Goal: Transaction & Acquisition: Purchase product/service

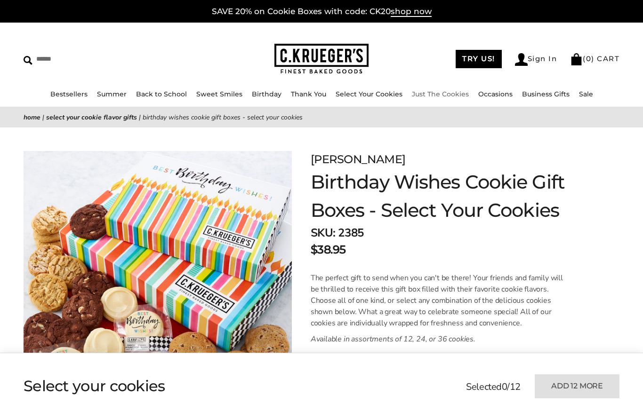
click at [440, 96] on link "Just The Cookies" at bounding box center [440, 94] width 57 height 8
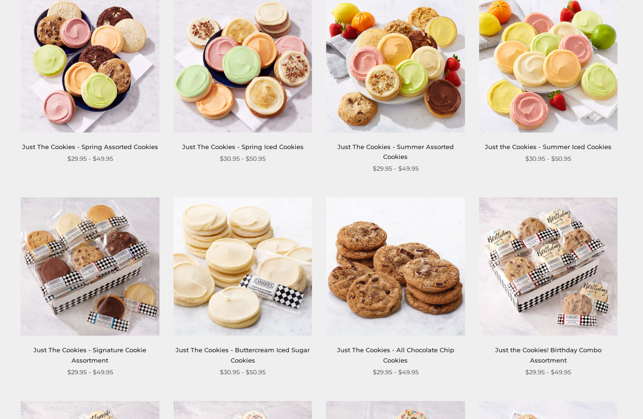
scroll to position [209, 0]
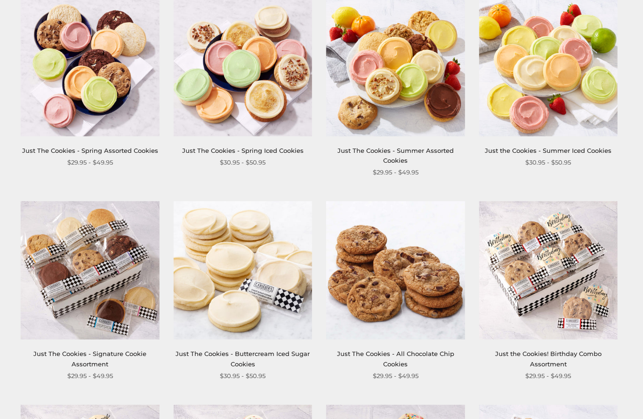
click at [54, 116] on img at bounding box center [90, 67] width 138 height 138
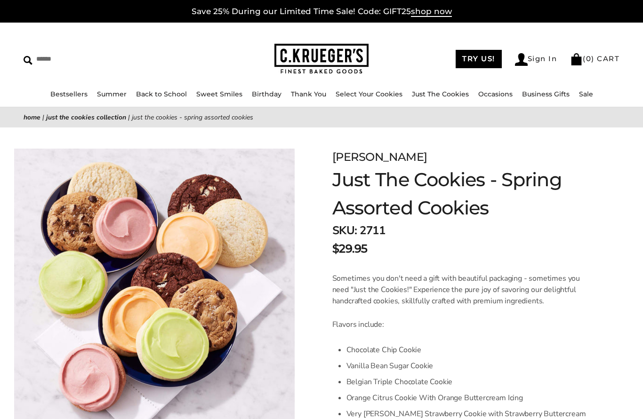
click at [495, 91] on link "Occasions" at bounding box center [495, 94] width 34 height 8
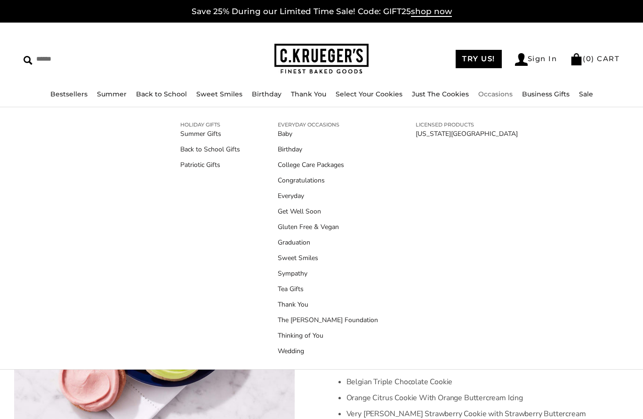
click at [314, 335] on link "Thinking of You" at bounding box center [328, 336] width 100 height 10
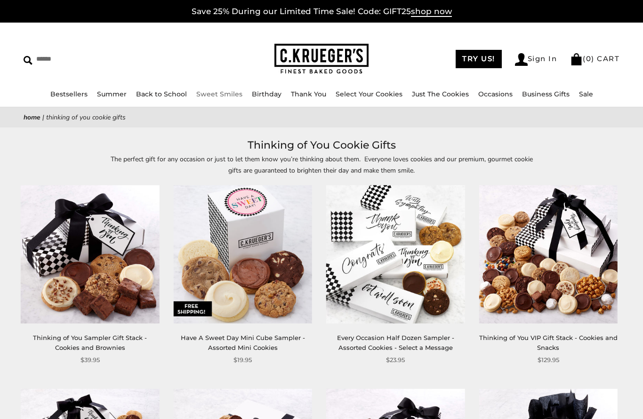
click at [219, 95] on link "Sweet Smiles" at bounding box center [219, 94] width 46 height 8
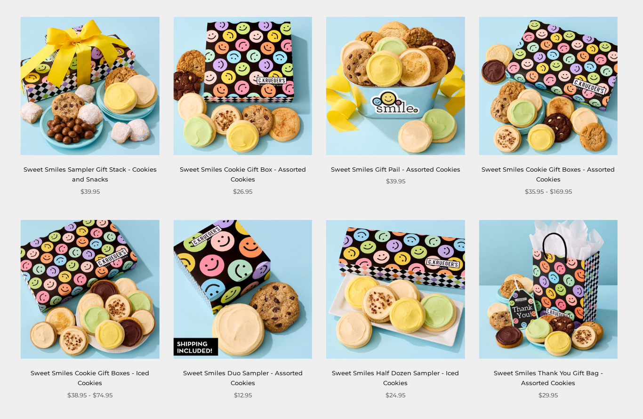
scroll to position [394, 0]
click at [77, 246] on img at bounding box center [90, 289] width 138 height 138
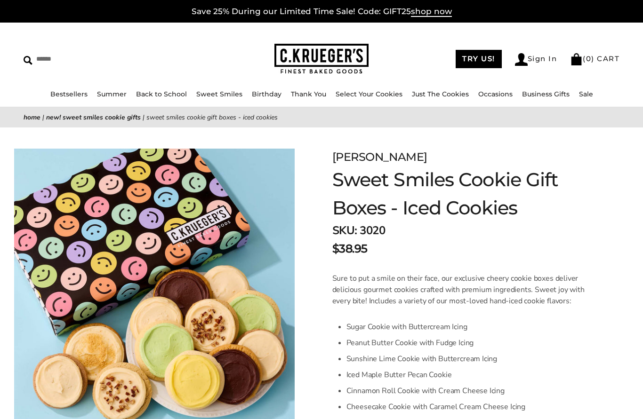
click at [381, 96] on link "Select Your Cookies" at bounding box center [368, 94] width 67 height 8
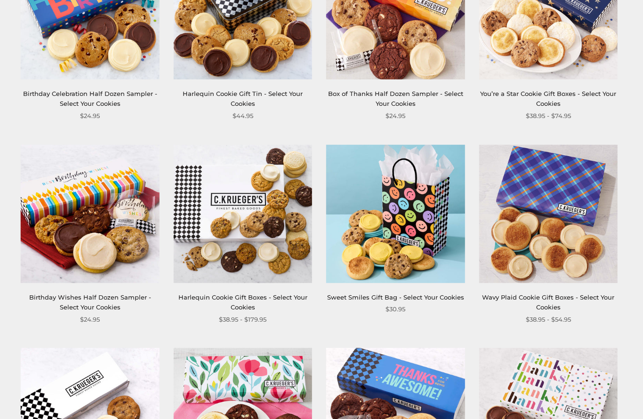
scroll to position [672, 0]
click at [200, 271] on img at bounding box center [243, 214] width 138 height 138
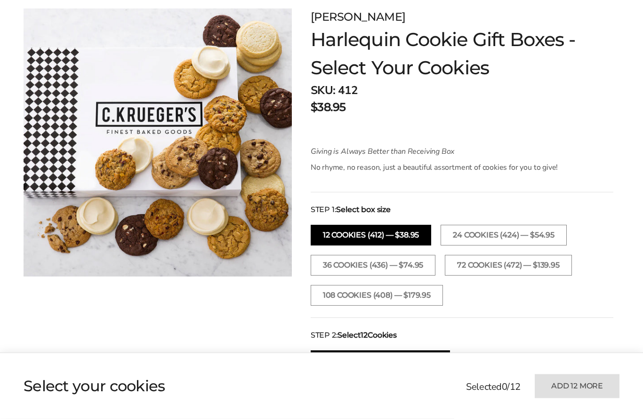
scroll to position [164, 0]
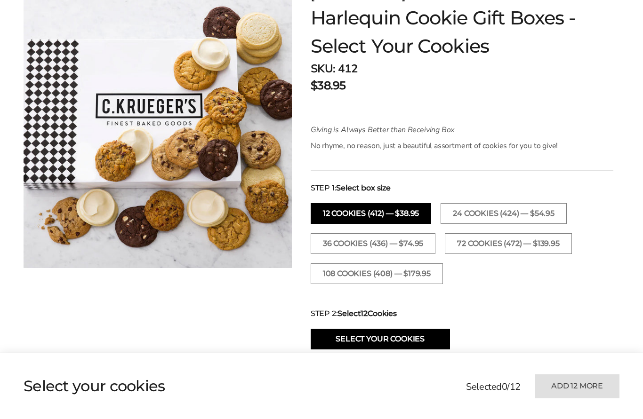
click at [494, 208] on button "24 Cookies (424) — $54.95" at bounding box center [503, 213] width 126 height 21
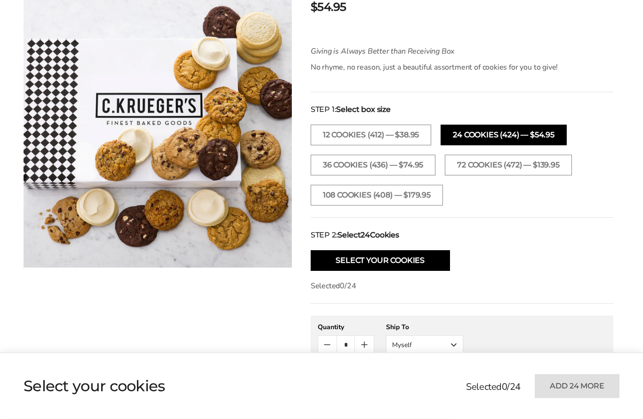
scroll to position [261, 0]
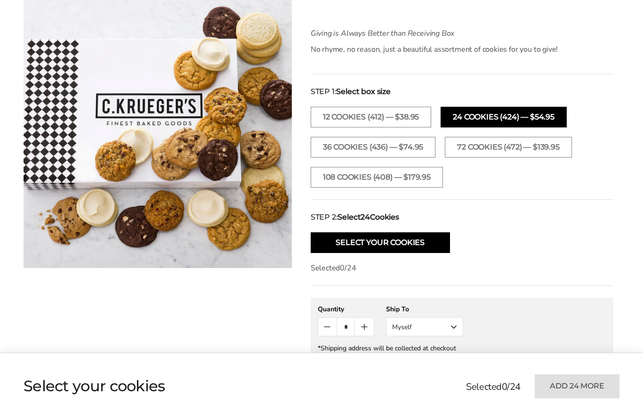
click at [428, 240] on button "Select Your Cookies" at bounding box center [380, 242] width 139 height 21
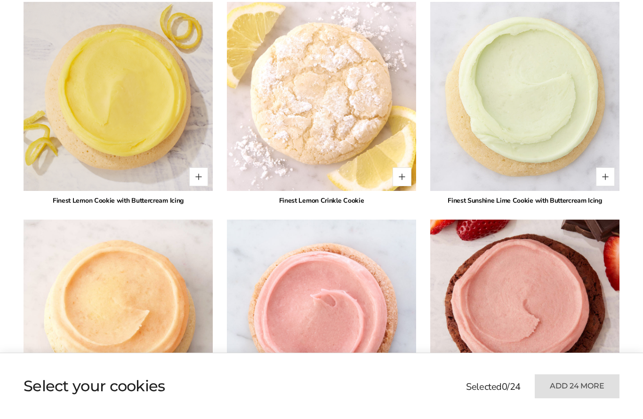
scroll to position [926, 0]
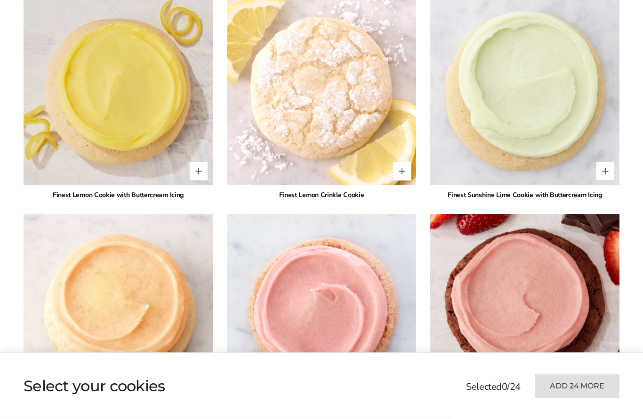
click at [195, 162] on button "Quantity button plus" at bounding box center [198, 171] width 19 height 19
type input "*"
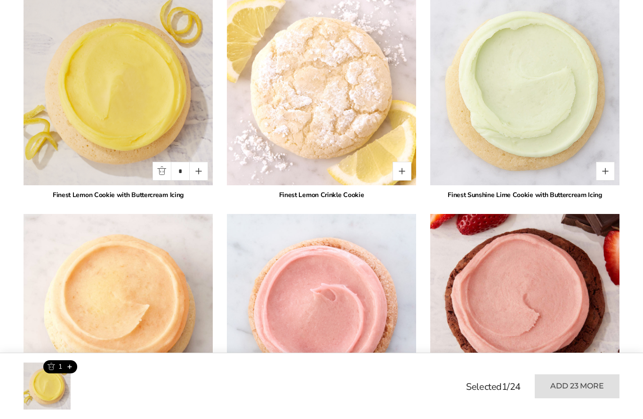
click at [402, 163] on button "Quantity button plus" at bounding box center [401, 171] width 19 height 19
type input "*"
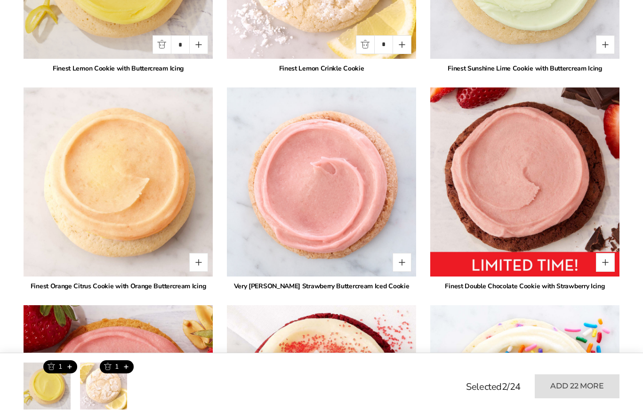
scroll to position [1056, 0]
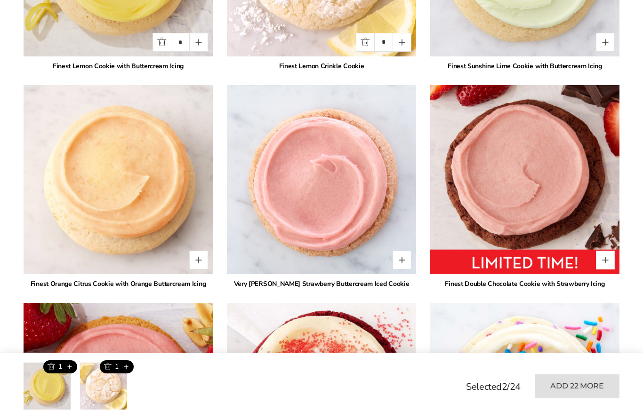
click at [403, 251] on button "Quantity button plus" at bounding box center [401, 260] width 19 height 19
type input "*"
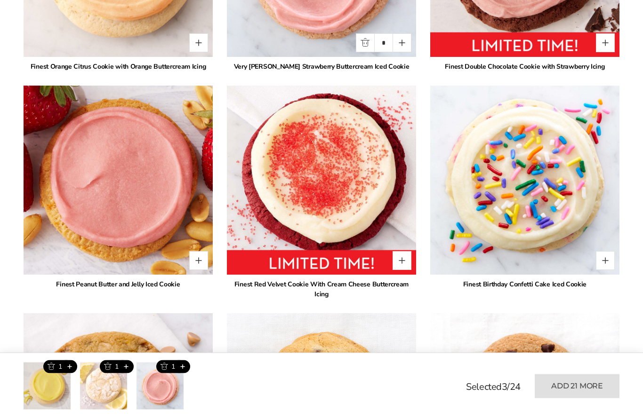
click at [403, 252] on button "Quantity button plus" at bounding box center [401, 261] width 19 height 19
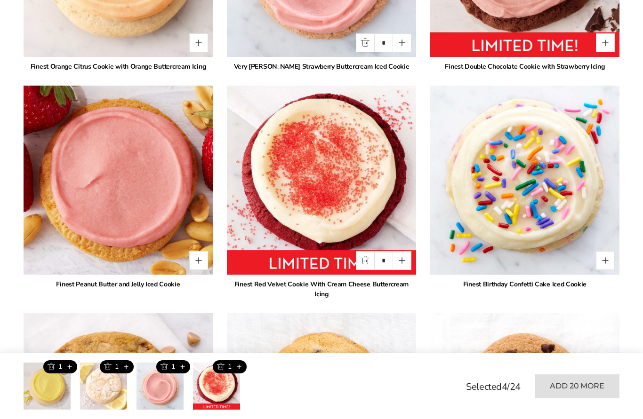
click at [403, 251] on button "Quantity button plus" at bounding box center [401, 260] width 19 height 19
type input "*"
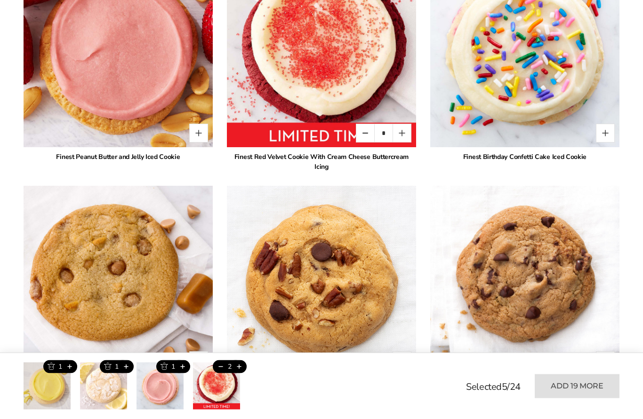
scroll to position [1401, 0]
click at [604, 124] on button "Quantity button plus" at bounding box center [605, 133] width 19 height 19
type input "*"
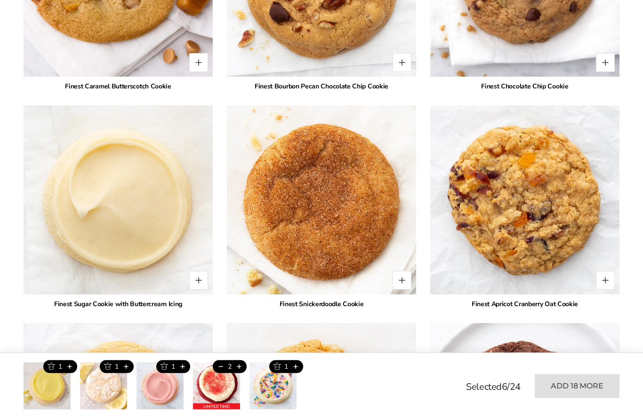
scroll to position [1699, 0]
click at [200, 271] on button "Quantity button plus" at bounding box center [198, 280] width 19 height 19
type input "*"
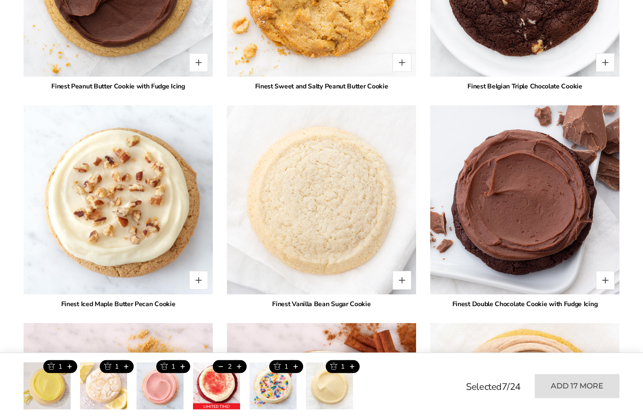
scroll to position [2135, 0]
click at [608, 271] on button "Quantity button plus" at bounding box center [605, 280] width 19 height 19
type input "*"
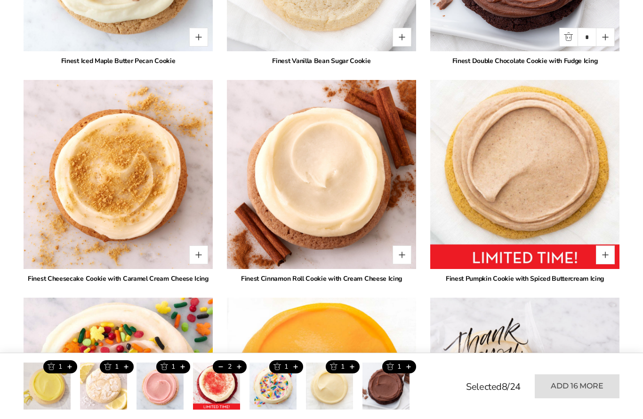
scroll to position [2381, 0]
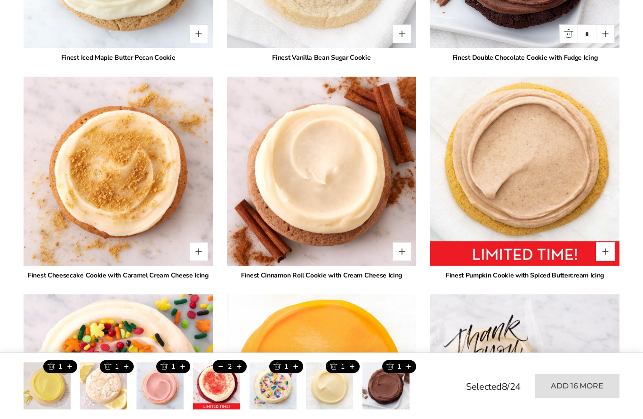
click at [606, 243] on button "Quantity button plus" at bounding box center [605, 252] width 19 height 19
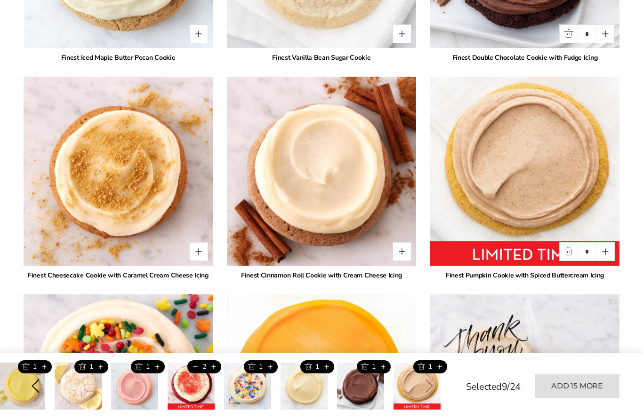
click at [608, 242] on button "Quantity button plus" at bounding box center [605, 251] width 19 height 19
click at [610, 242] on button "Quantity button plus" at bounding box center [605, 251] width 19 height 19
click at [608, 242] on button "Quantity button plus" at bounding box center [605, 251] width 19 height 19
type input "*"
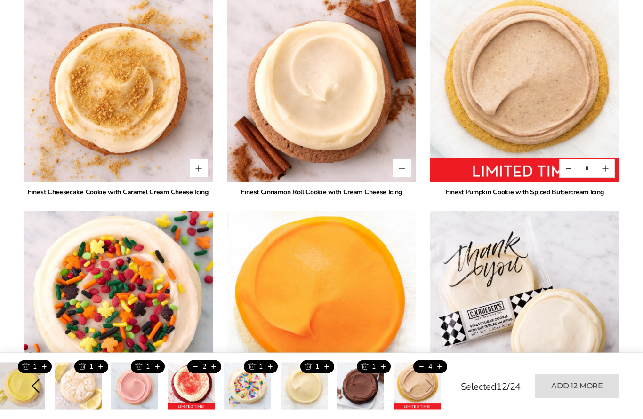
scroll to position [2465, 0]
click at [402, 159] on button "Quantity button plus" at bounding box center [401, 168] width 19 height 19
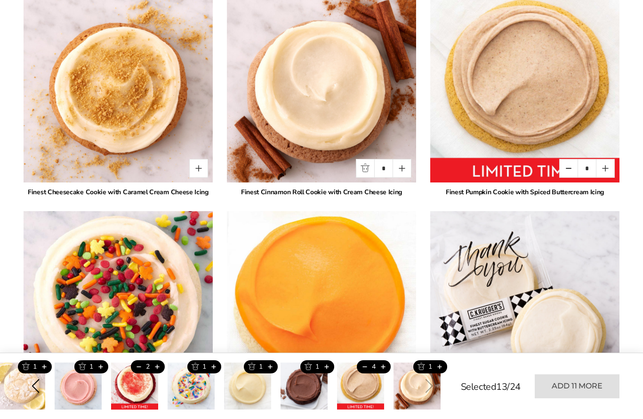
type input "*"
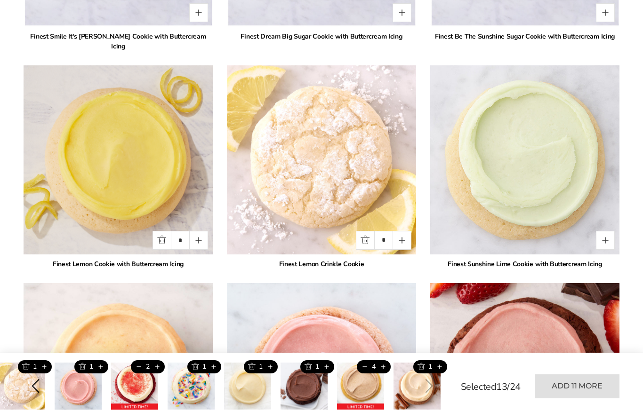
scroll to position [844, 0]
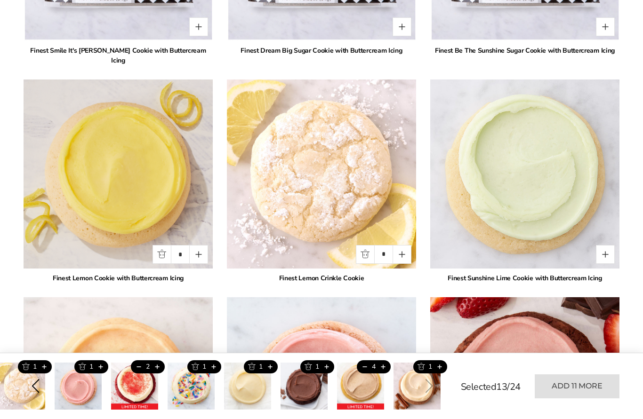
click at [212, 245] on img at bounding box center [118, 174] width 189 height 189
click at [200, 245] on button "Quantity button plus" at bounding box center [198, 254] width 19 height 19
type input "*"
click at [412, 243] on img at bounding box center [321, 174] width 189 height 189
click at [409, 247] on button "Quantity button plus" at bounding box center [401, 254] width 19 height 19
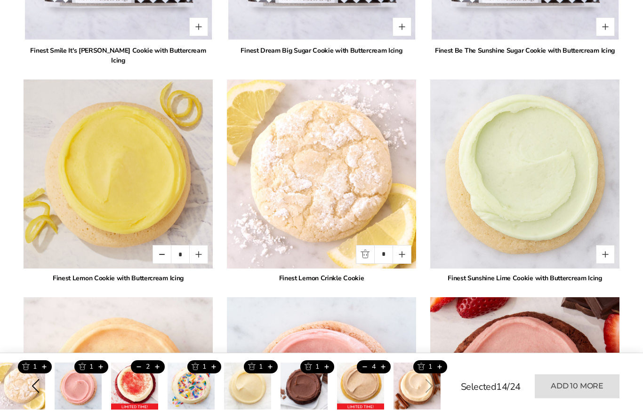
type input "*"
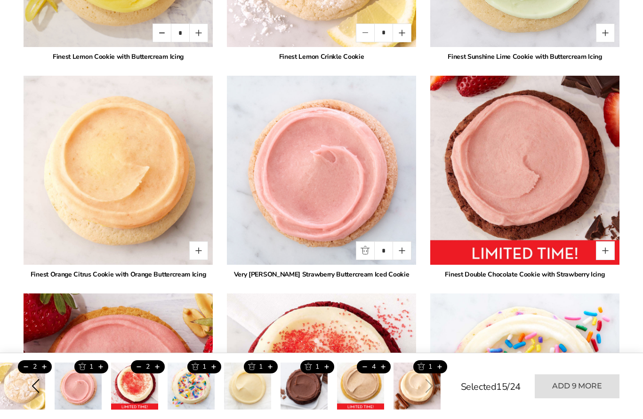
scroll to position [1066, 0]
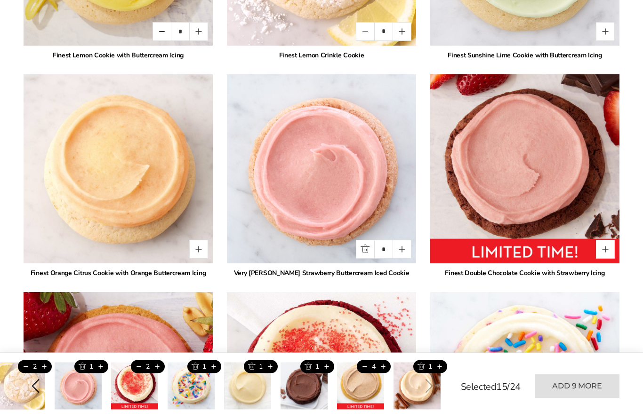
click at [403, 245] on button "Quantity button plus" at bounding box center [401, 249] width 19 height 19
type input "*"
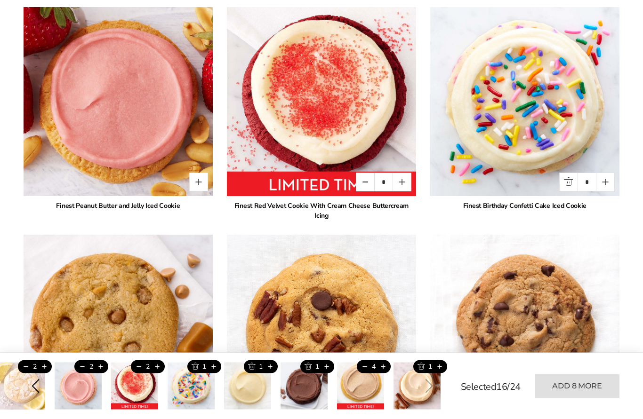
scroll to position [1351, 0]
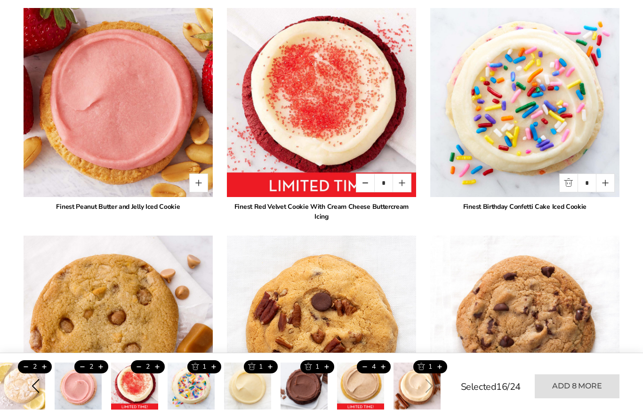
click at [607, 174] on button "Quantity button plus" at bounding box center [605, 183] width 19 height 19
type input "*"
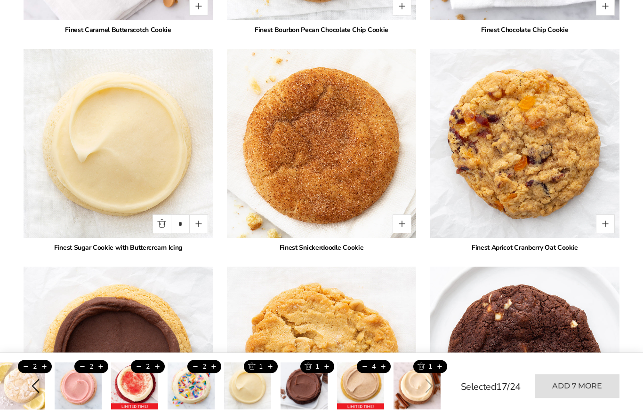
scroll to position [1756, 0]
click at [200, 215] on button "Quantity button plus" at bounding box center [198, 224] width 19 height 19
click at [203, 215] on button "Quantity button plus" at bounding box center [198, 224] width 19 height 19
type input "*"
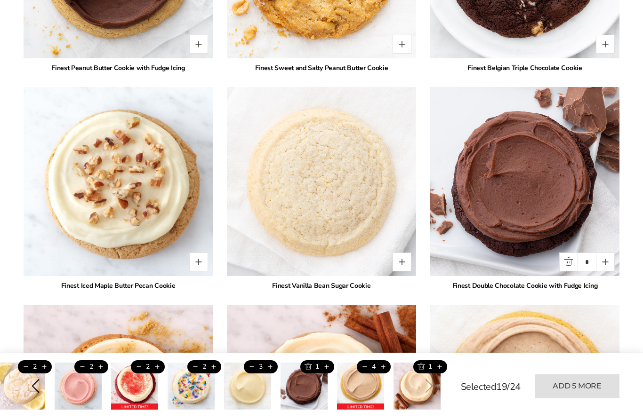
scroll to position [2161, 0]
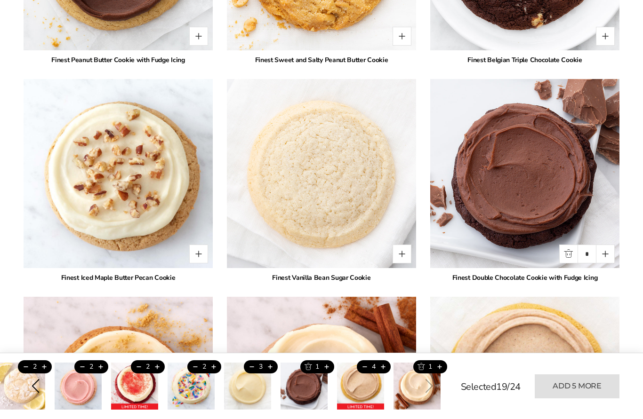
click at [613, 245] on button "Quantity button plus" at bounding box center [605, 254] width 19 height 19
type input "*"
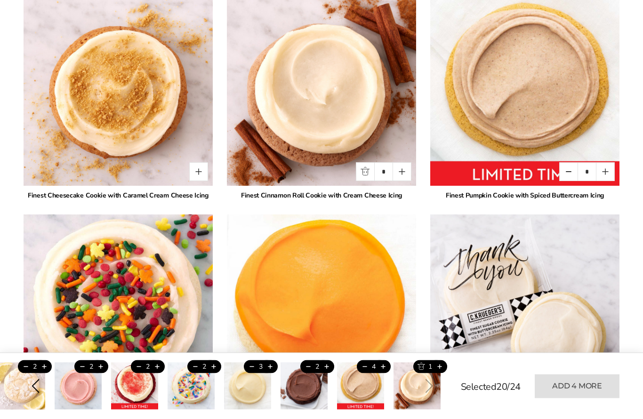
scroll to position [2461, 0]
click at [402, 162] on button "Quantity button plus" at bounding box center [401, 171] width 19 height 19
type input "*"
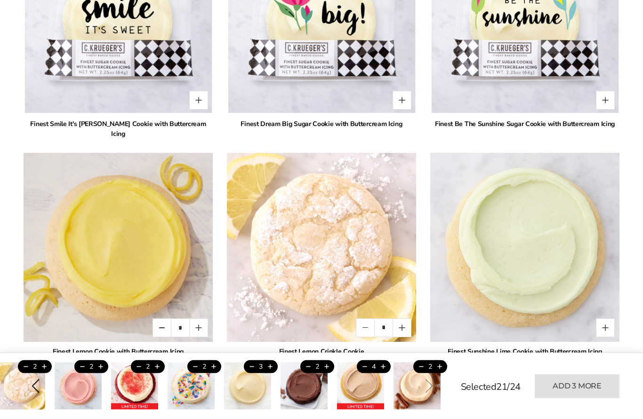
scroll to position [770, 0]
click at [402, 320] on button "Quantity button plus" at bounding box center [401, 328] width 19 height 19
type input "*"
click at [198, 319] on button "Quantity button plus" at bounding box center [198, 328] width 19 height 19
type input "*"
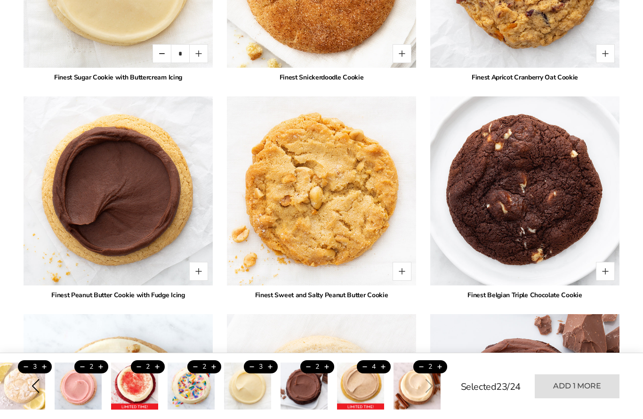
scroll to position [2004, 0]
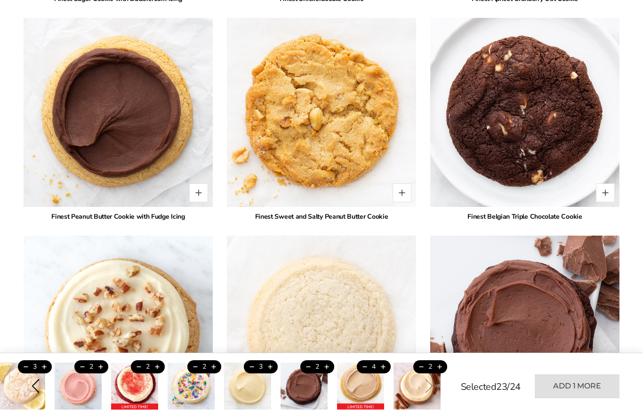
click at [603, 184] on button "Quantity button plus" at bounding box center [605, 193] width 19 height 19
type input "*"
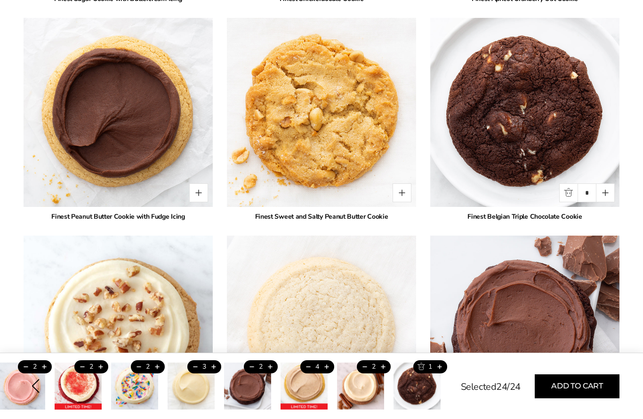
click at [563, 399] on button "Add to cart" at bounding box center [577, 387] width 85 height 24
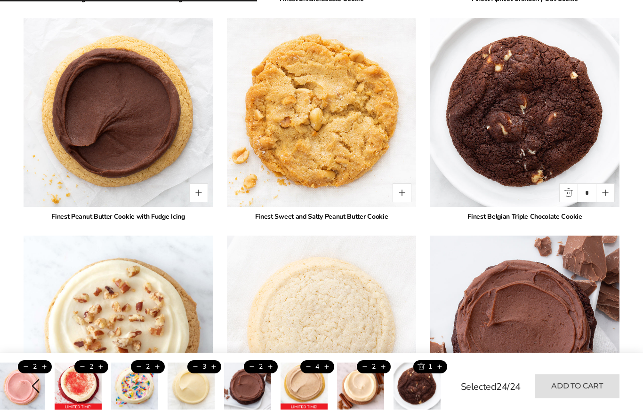
type input "*"
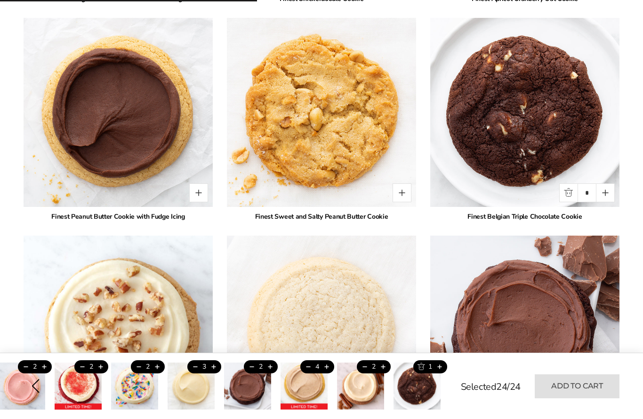
type input "*"
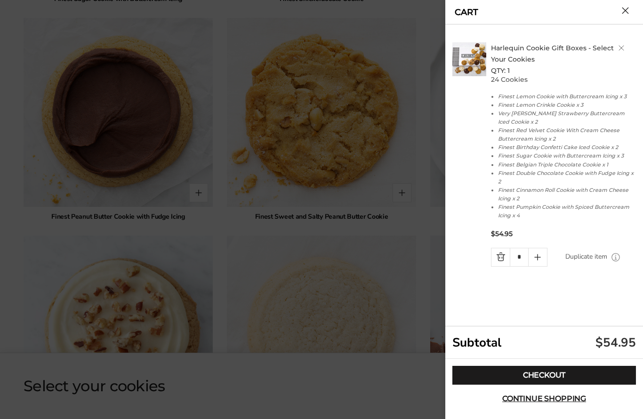
click at [557, 385] on link "Checkout" at bounding box center [544, 375] width 184 height 19
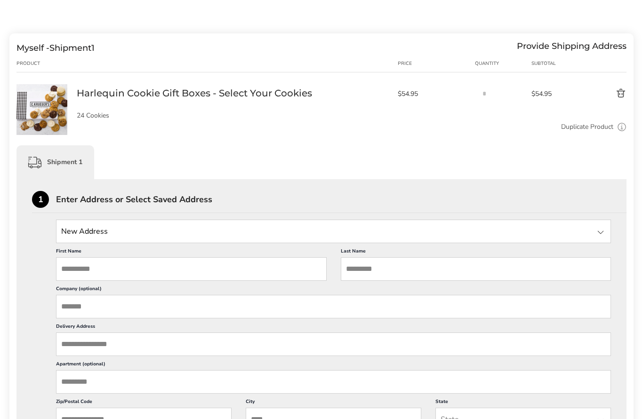
scroll to position [95, 0]
click at [623, 125] on icon at bounding box center [621, 127] width 9 height 9
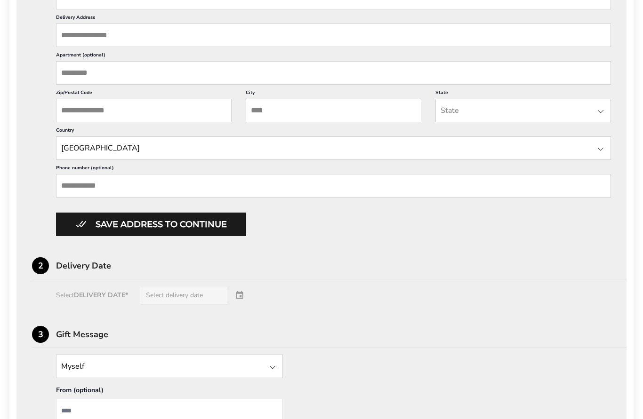
scroll to position [447, 0]
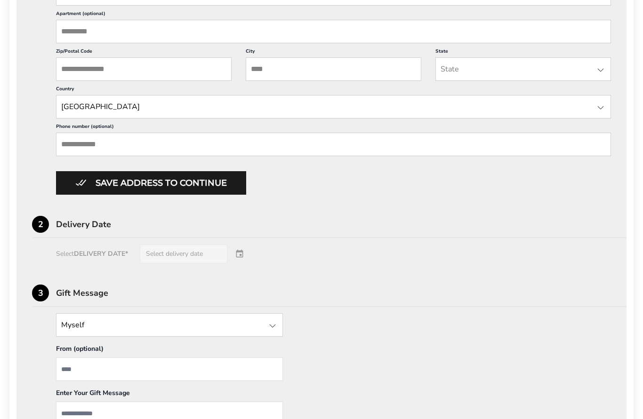
click at [178, 264] on div "Select DELIVERY DATE* Select delivery date" at bounding box center [321, 254] width 579 height 19
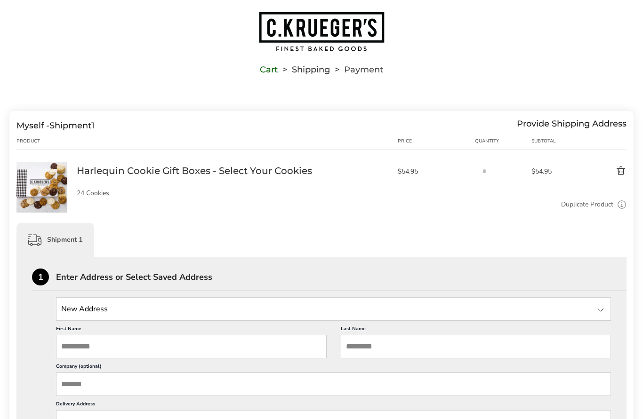
scroll to position [0, 0]
